Goal: Task Accomplishment & Management: Manage account settings

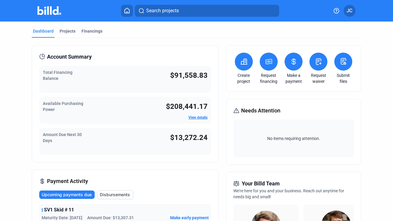
click at [64, 31] on div "Projects" at bounding box center [68, 31] width 16 height 6
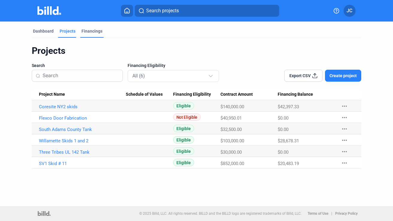
click at [86, 31] on div "Financings" at bounding box center [91, 31] width 21 height 6
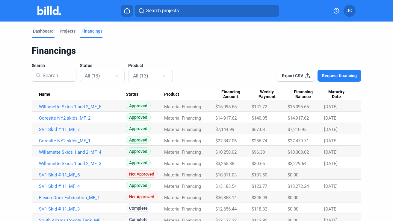
click at [46, 30] on div "Dashboard" at bounding box center [43, 31] width 21 height 6
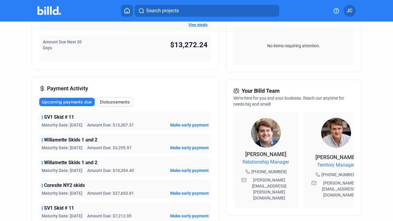
scroll to position [98, 0]
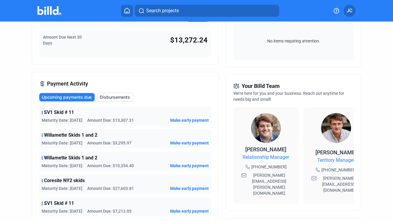
click at [241, 176] on icon at bounding box center [243, 175] width 5 height 5
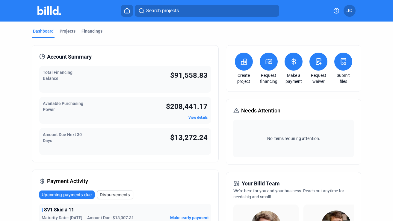
scroll to position [0, 0]
click at [87, 32] on div "Financings" at bounding box center [91, 31] width 21 height 6
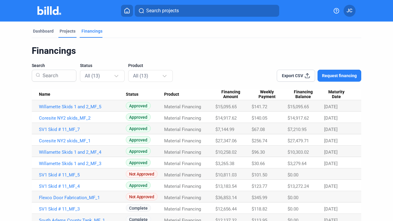
click at [64, 31] on div "Projects" at bounding box center [68, 31] width 16 height 6
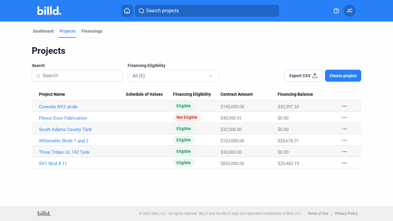
click at [127, 11] on icon at bounding box center [127, 11] width 6 height 6
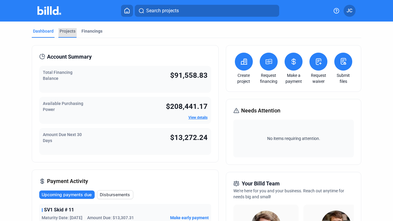
click at [67, 32] on div "Projects" at bounding box center [68, 31] width 16 height 6
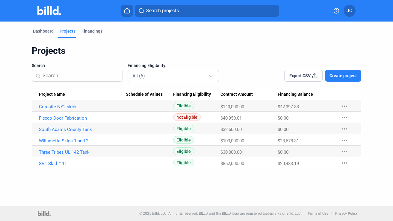
drag, startPoint x: 119, startPoint y: 144, endPoint x: 154, endPoint y: 193, distance: 59.9
click at [154, 193] on div "Dashboard Projects Financings Projects Search Financing Eligibility All (6) Exp…" at bounding box center [196, 114] width 393 height 185
click at [57, 129] on link "South Adams County Tank" at bounding box center [82, 129] width 87 height 5
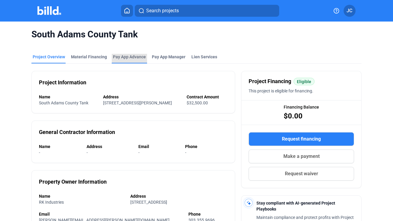
click at [126, 57] on div "Pay App Advance" at bounding box center [129, 57] width 33 height 6
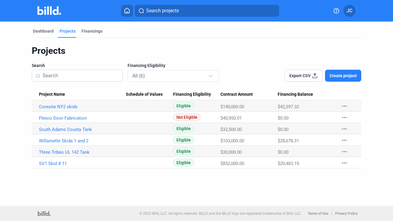
click at [126, 12] on icon at bounding box center [127, 11] width 6 height 6
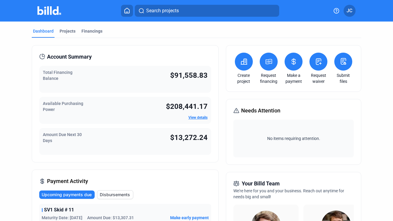
click at [197, 118] on link "View details" at bounding box center [197, 117] width 19 height 4
